Goal: Information Seeking & Learning: Learn about a topic

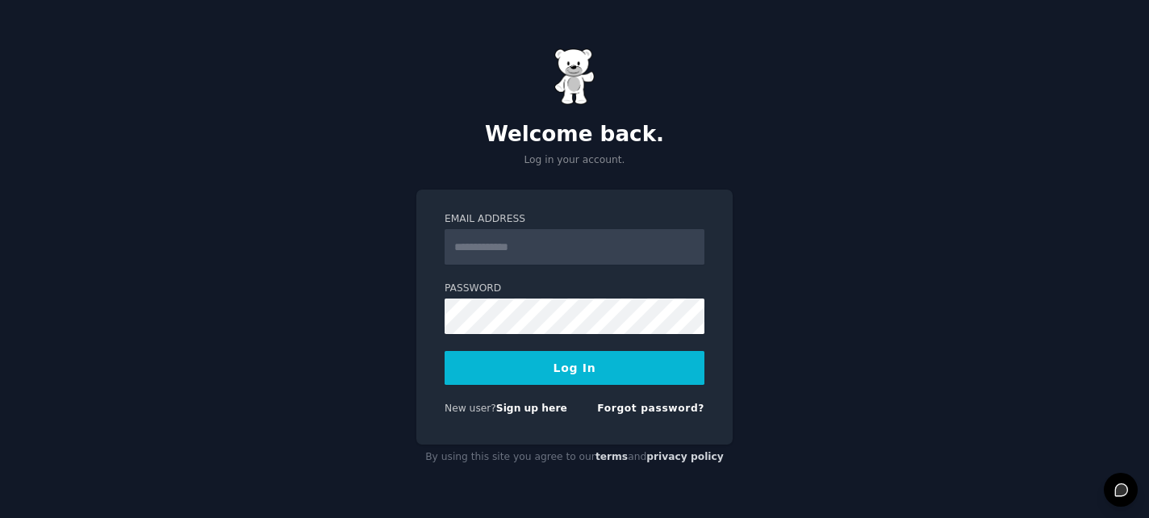
click at [496, 336] on form "Email Address Password Log In New user? Sign up here Forgot password?" at bounding box center [575, 317] width 260 height 210
click at [513, 270] on form "Email Address Password Log In New user? Sign up here Forgot password?" at bounding box center [575, 317] width 260 height 210
click at [517, 259] on input "Email Address" at bounding box center [575, 247] width 260 height 36
click at [0, 517] on nordpass-autofill-portal at bounding box center [0, 518] width 0 height 0
type input "**********"
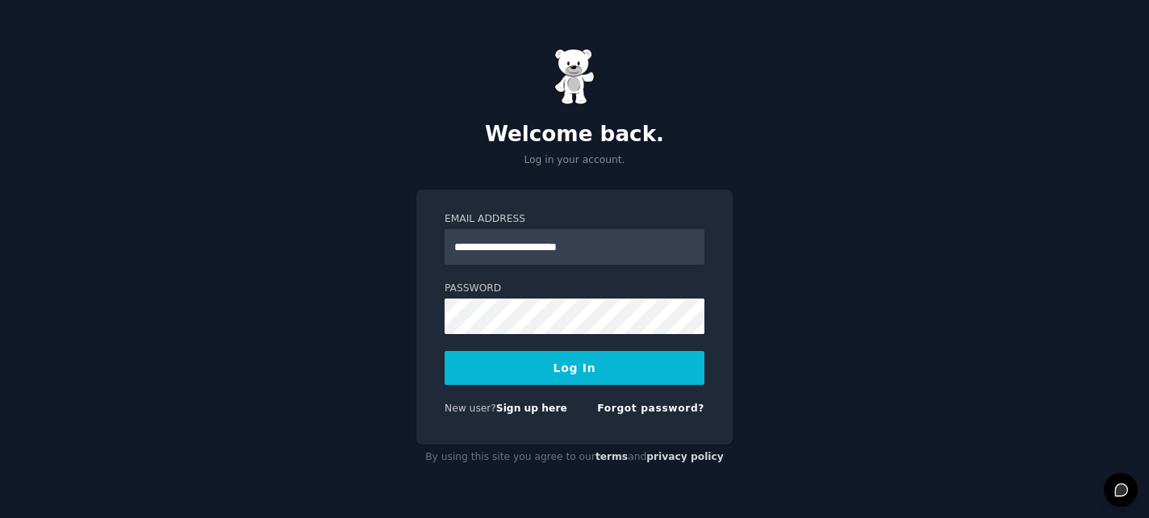
click at [528, 381] on button "Log In" at bounding box center [575, 368] width 260 height 34
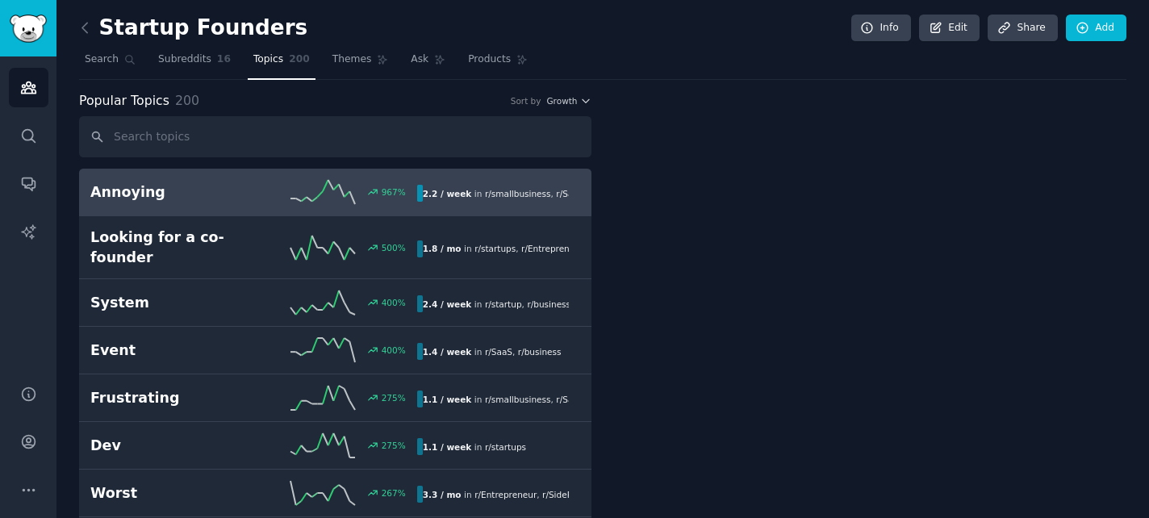
click at [214, 192] on h2 "Annoying" at bounding box center [171, 192] width 163 height 20
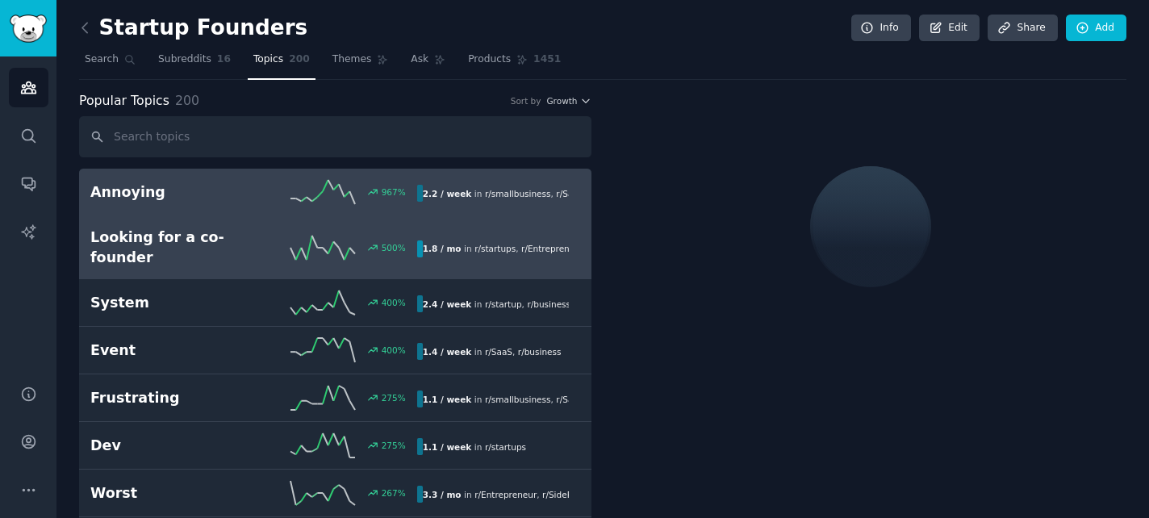
click at [196, 234] on h2 "Looking for a co-founder" at bounding box center [171, 248] width 163 height 40
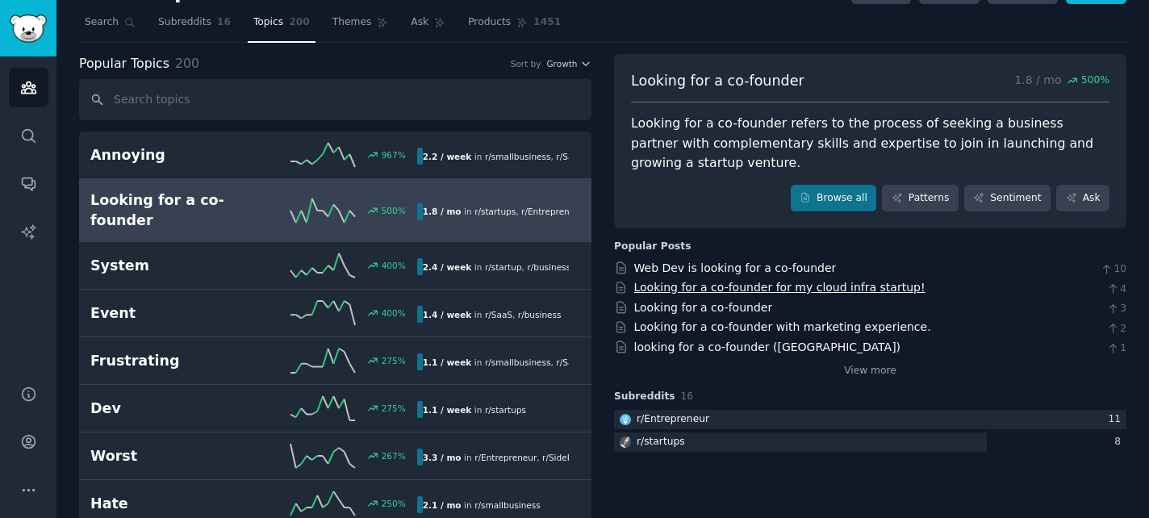
scroll to position [38, 0]
click at [848, 371] on link "View more" at bounding box center [870, 370] width 52 height 15
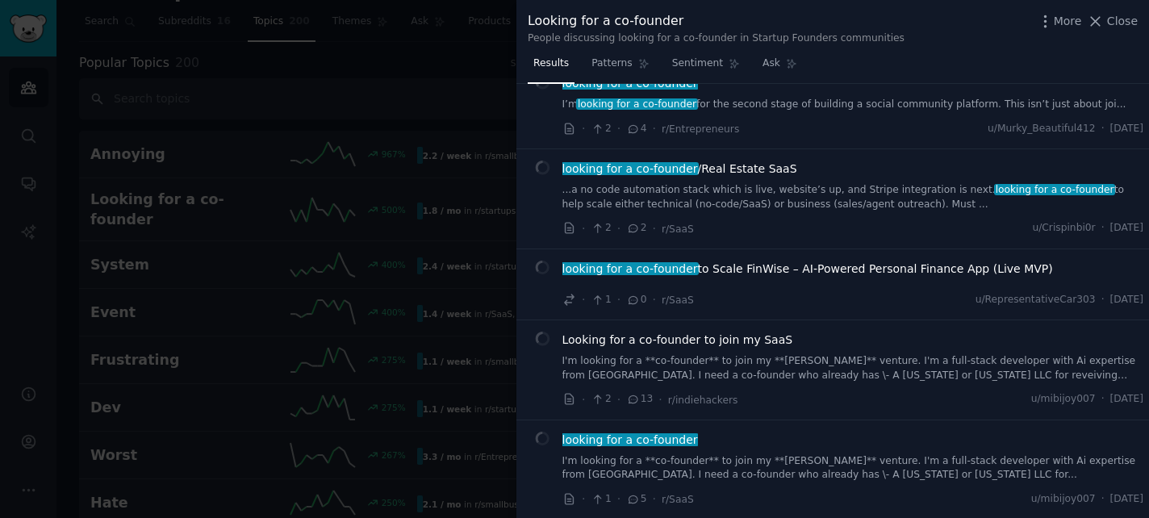
scroll to position [1053, 0]
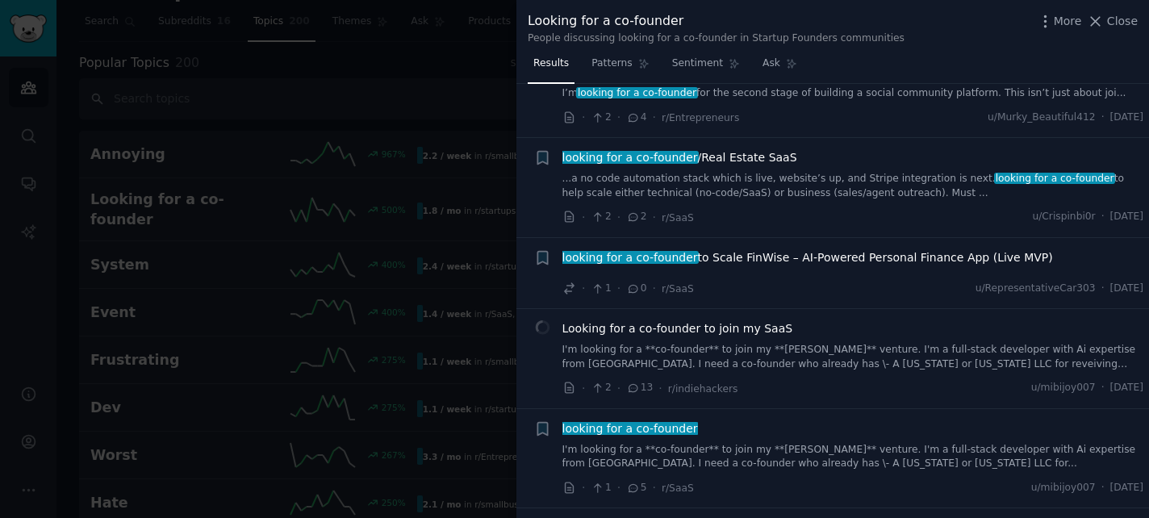
click at [693, 159] on span "looking for a co-founder /Real Estate SaaS" at bounding box center [680, 157] width 235 height 17
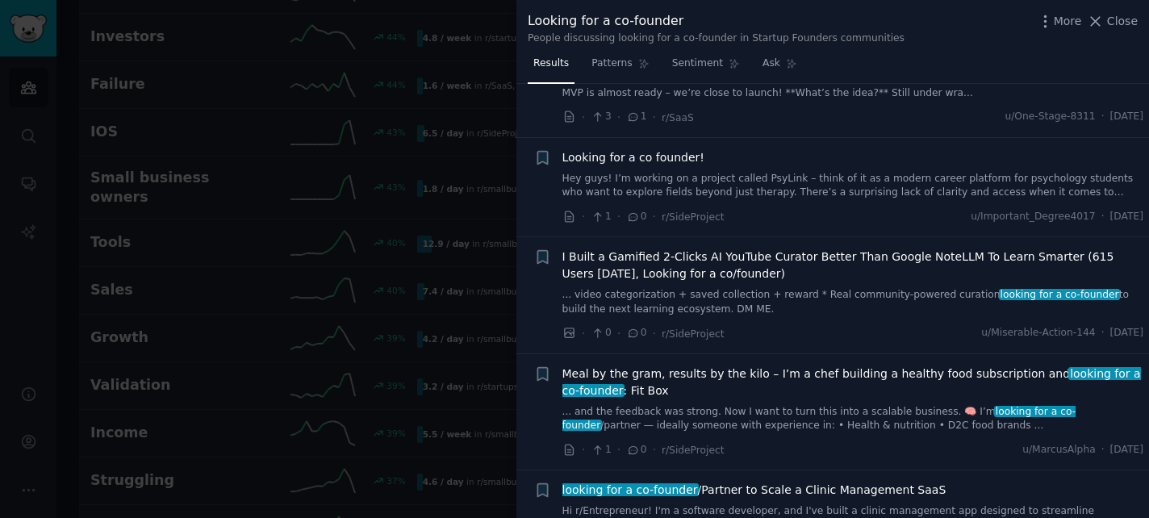
scroll to position [5701, 0]
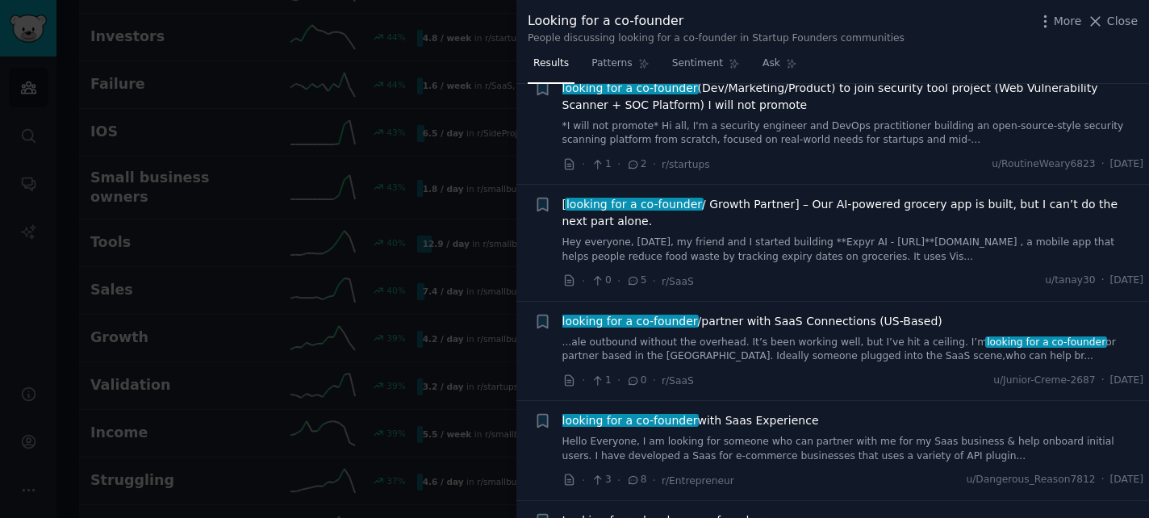
click at [506, 350] on div at bounding box center [574, 259] width 1149 height 518
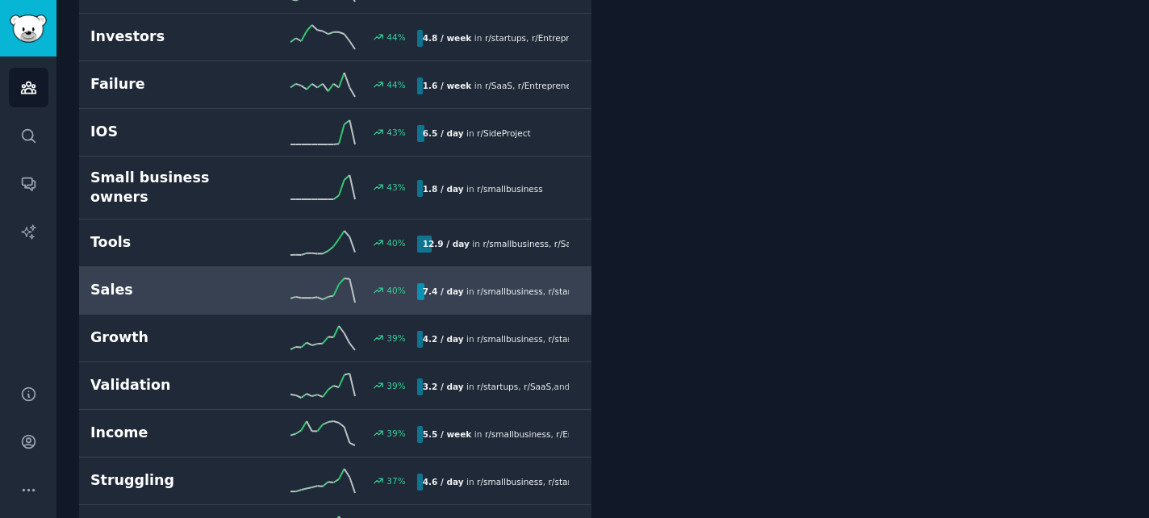
click at [258, 278] on div "40 %" at bounding box center [334, 290] width 163 height 24
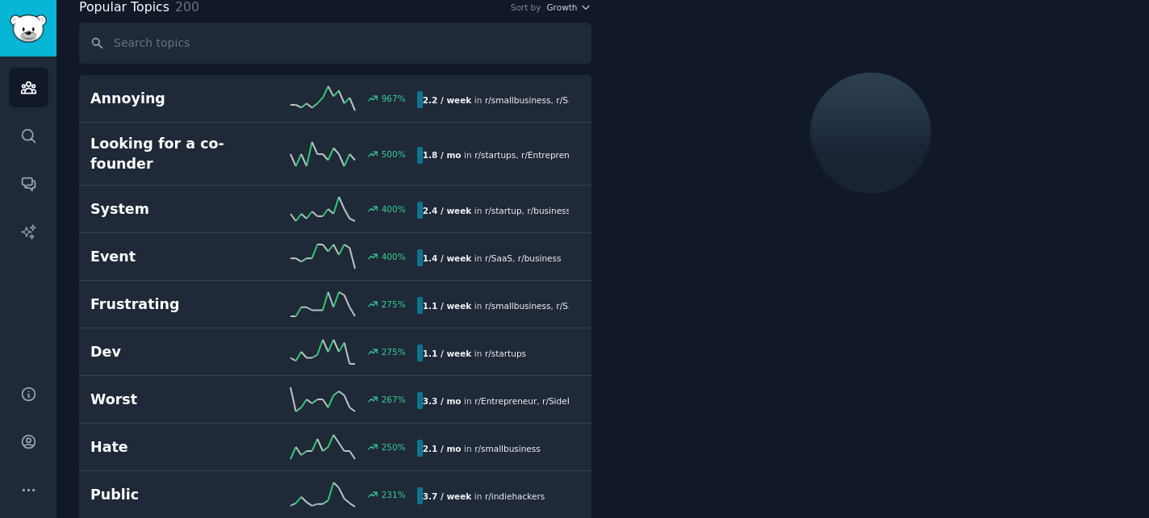
scroll to position [90, 0]
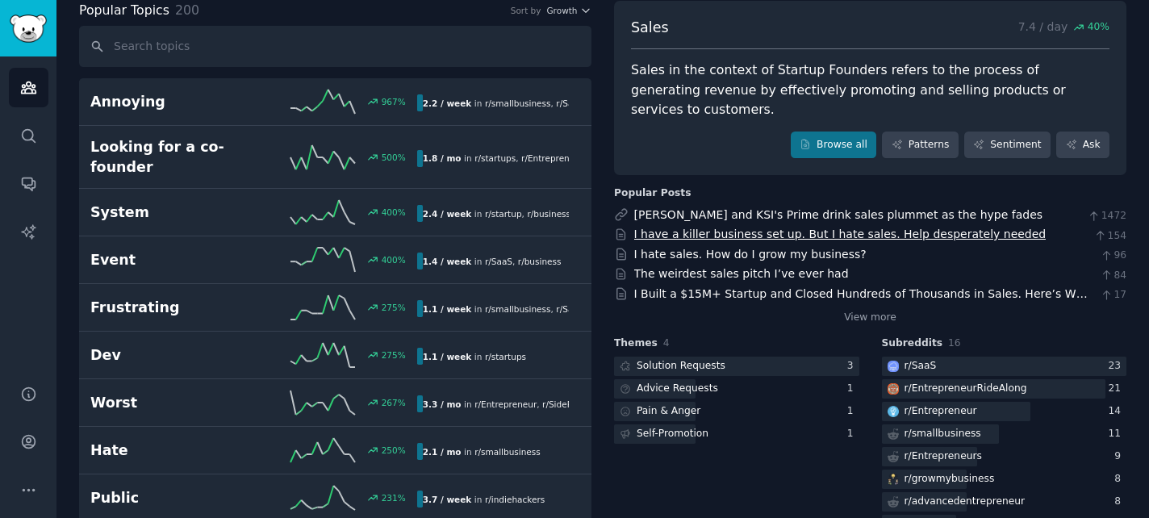
click at [759, 228] on link "I have a killer business set up. But I hate sales. Help desperately needed" at bounding box center [840, 234] width 412 height 13
click at [765, 248] on link "I hate sales. How do I grow my business?" at bounding box center [750, 254] width 232 height 13
